Goal: Task Accomplishment & Management: Use online tool/utility

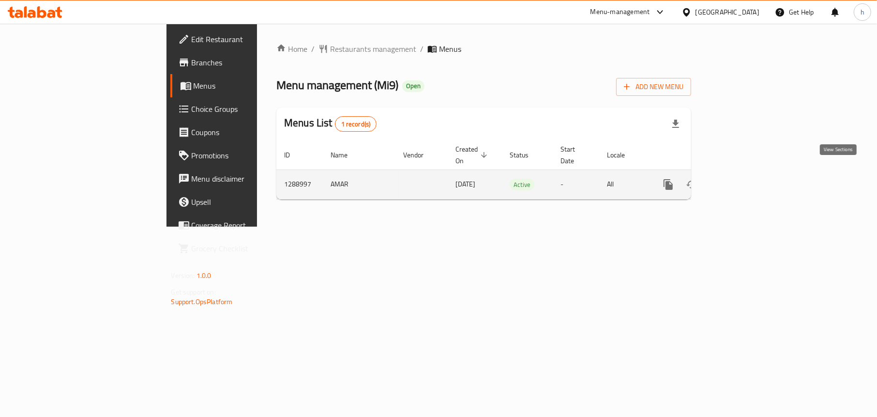
click at [749, 173] on link "enhanced table" at bounding box center [737, 184] width 23 height 23
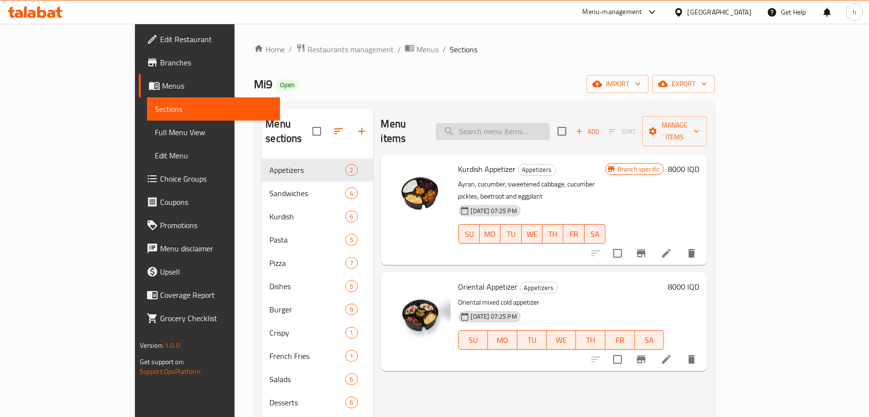
click at [535, 123] on input "search" at bounding box center [493, 131] width 114 height 17
click at [147, 123] on link "Full Menu View" at bounding box center [213, 131] width 133 height 23
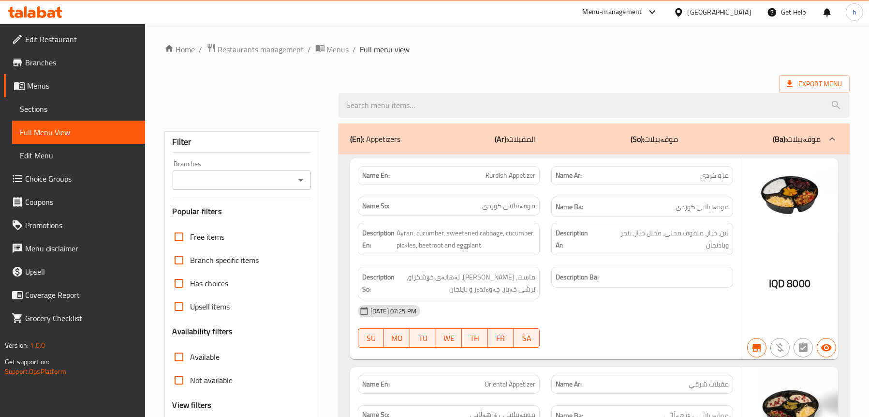
click at [304, 184] on icon "Open" at bounding box center [301, 180] width 12 height 12
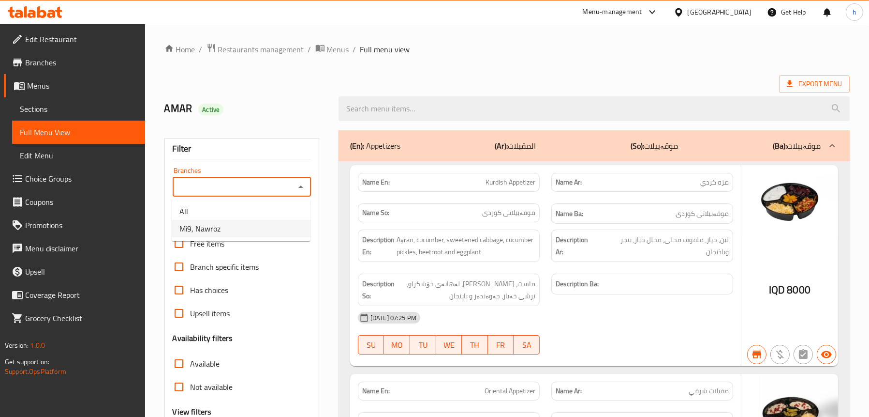
click at [256, 225] on li "Mi9, Nawroz" at bounding box center [241, 228] width 139 height 17
type input "Mi9, Nawroz"
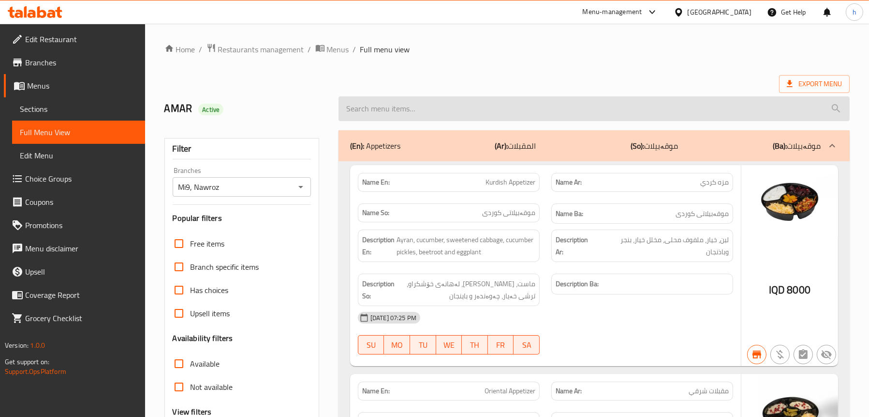
click at [450, 106] on input "search" at bounding box center [594, 108] width 511 height 25
paste input "Vegetable Pizza"
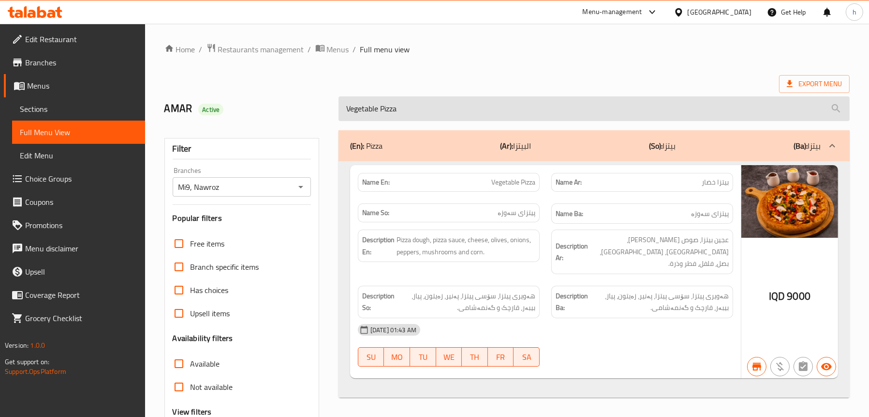
click at [424, 108] on input "Vegetable Pizza" at bounding box center [594, 108] width 511 height 25
paste input "Fish Rizo"
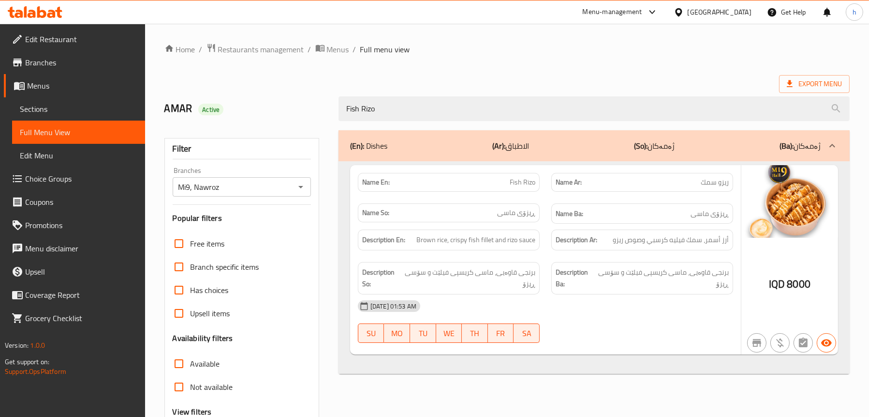
type input "Fish Rizo"
click at [44, 106] on span "Sections" at bounding box center [79, 109] width 118 height 12
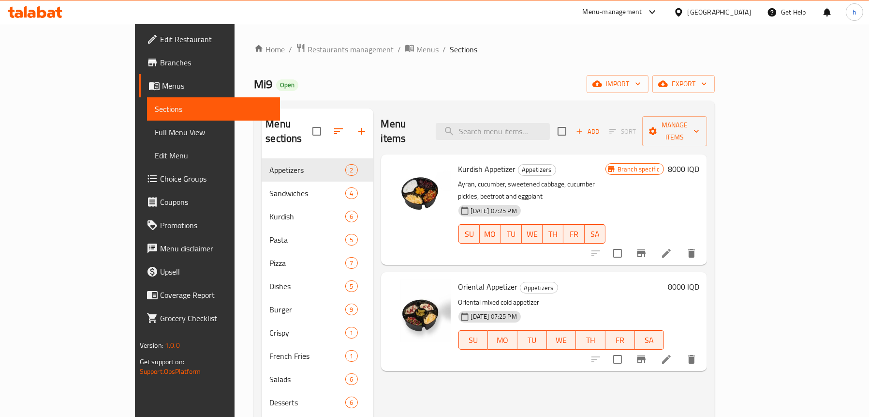
click at [155, 130] on span "Full Menu View" at bounding box center [214, 132] width 118 height 12
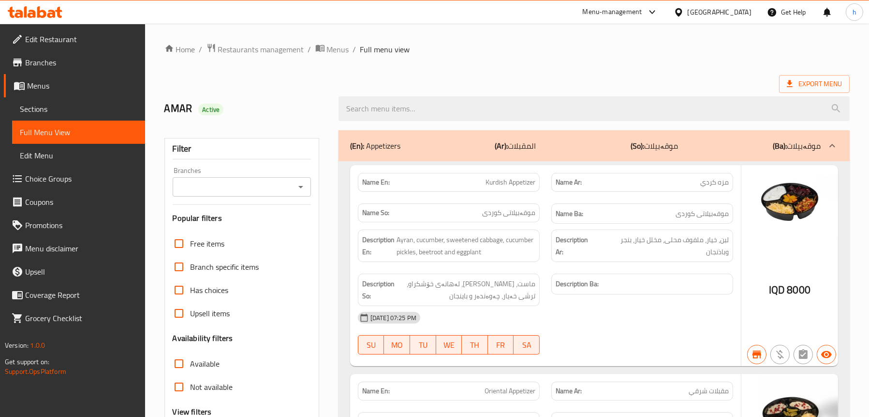
click at [301, 186] on icon "Open" at bounding box center [301, 187] width 5 height 2
click at [266, 230] on li "Mi9, Nawroz" at bounding box center [241, 228] width 139 height 17
type input "Mi9, Nawroz"
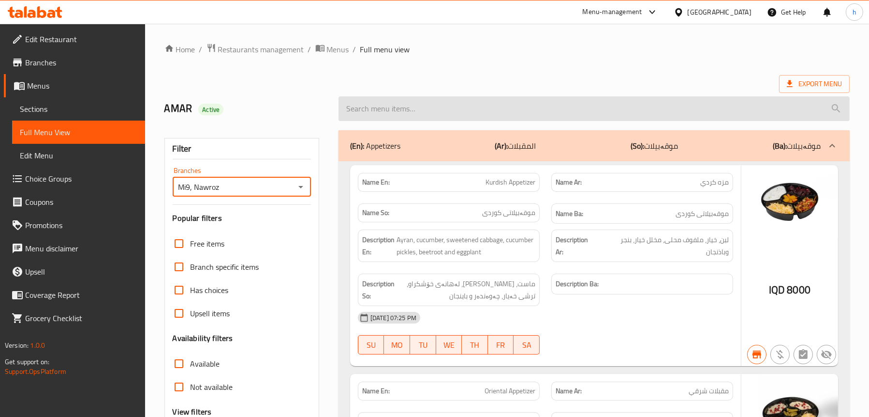
click at [464, 104] on input "search" at bounding box center [594, 108] width 511 height 25
paste input "Fish Rizo"
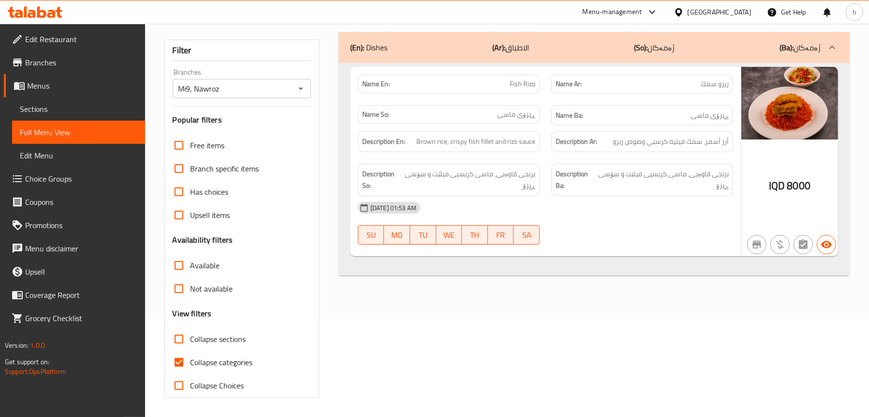
scroll to position [1, 0]
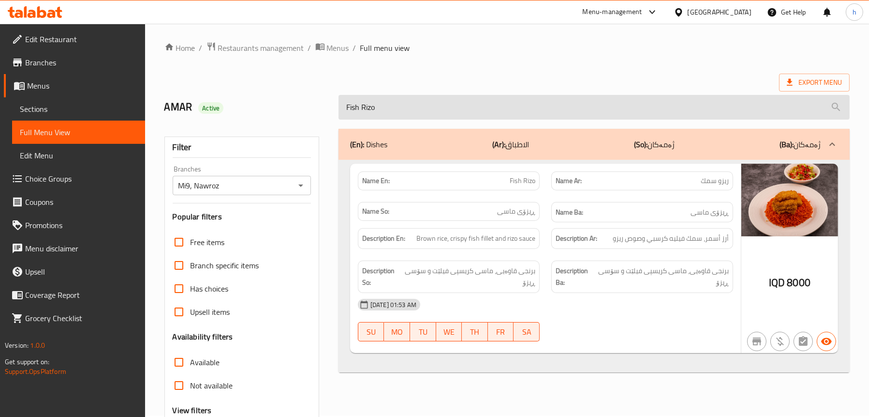
click at [449, 103] on input "Fish Rizo" at bounding box center [594, 107] width 511 height 25
paste input "Chicken Pizza"
type input "Chicken Pizza"
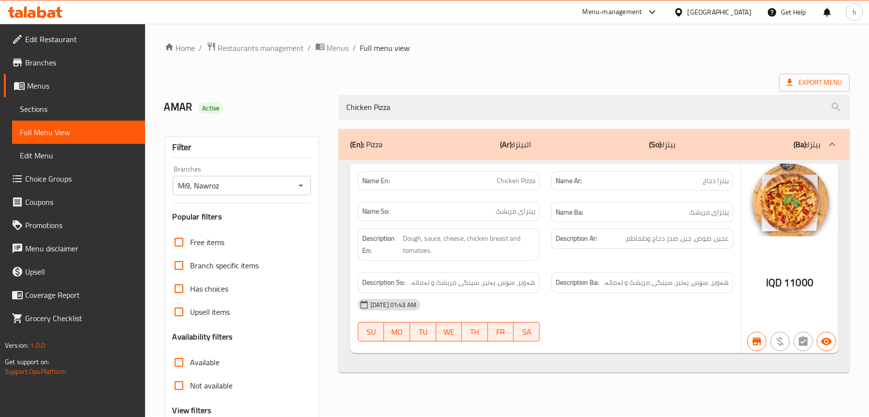
click at [44, 118] on link "Sections" at bounding box center [78, 108] width 133 height 23
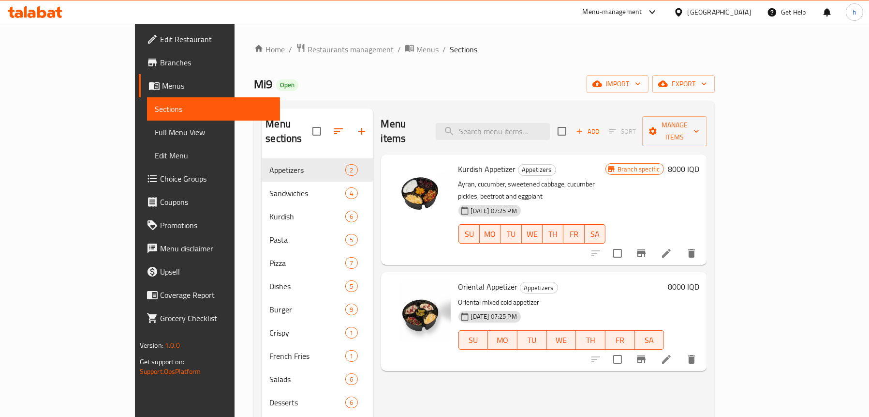
click at [155, 128] on span "Full Menu View" at bounding box center [214, 132] width 118 height 12
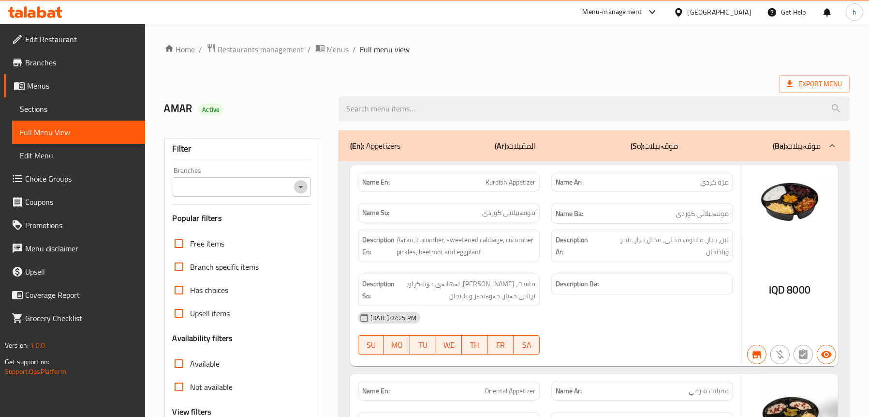
click at [300, 187] on icon "Open" at bounding box center [301, 187] width 5 height 2
click at [252, 228] on li "Mi9, Nawroz" at bounding box center [241, 228] width 139 height 17
type input "Mi9, Nawroz"
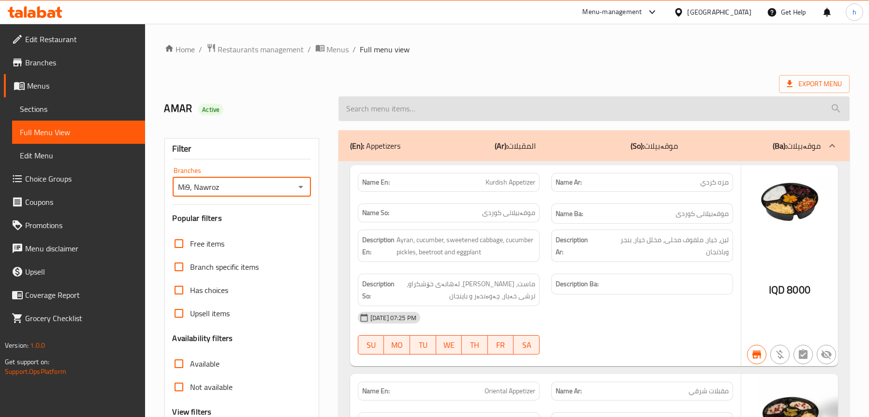
click at [479, 108] on input "search" at bounding box center [594, 108] width 511 height 25
paste input "Chicken Pizza"
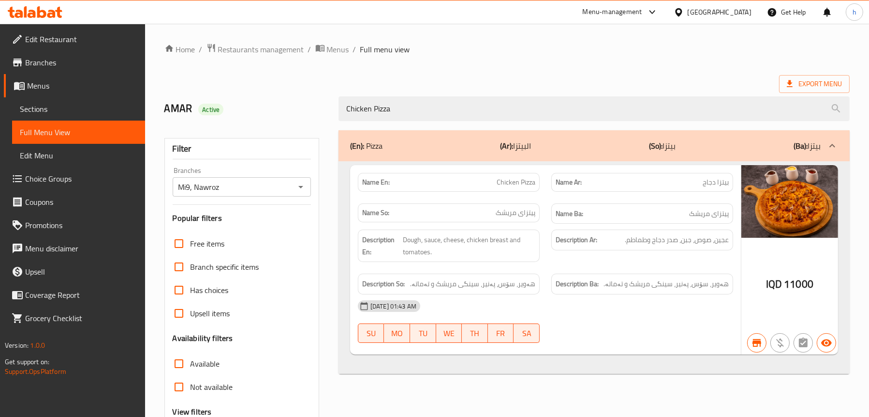
type input "Chicken Pizza"
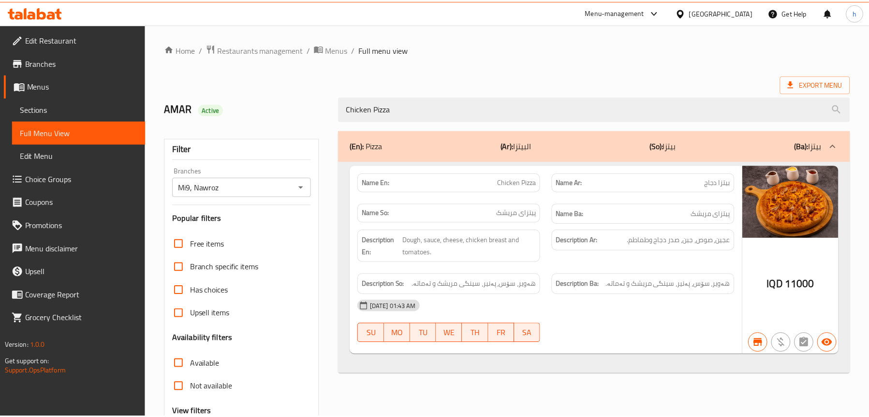
scroll to position [98, 0]
